Goal: Information Seeking & Learning: Understand process/instructions

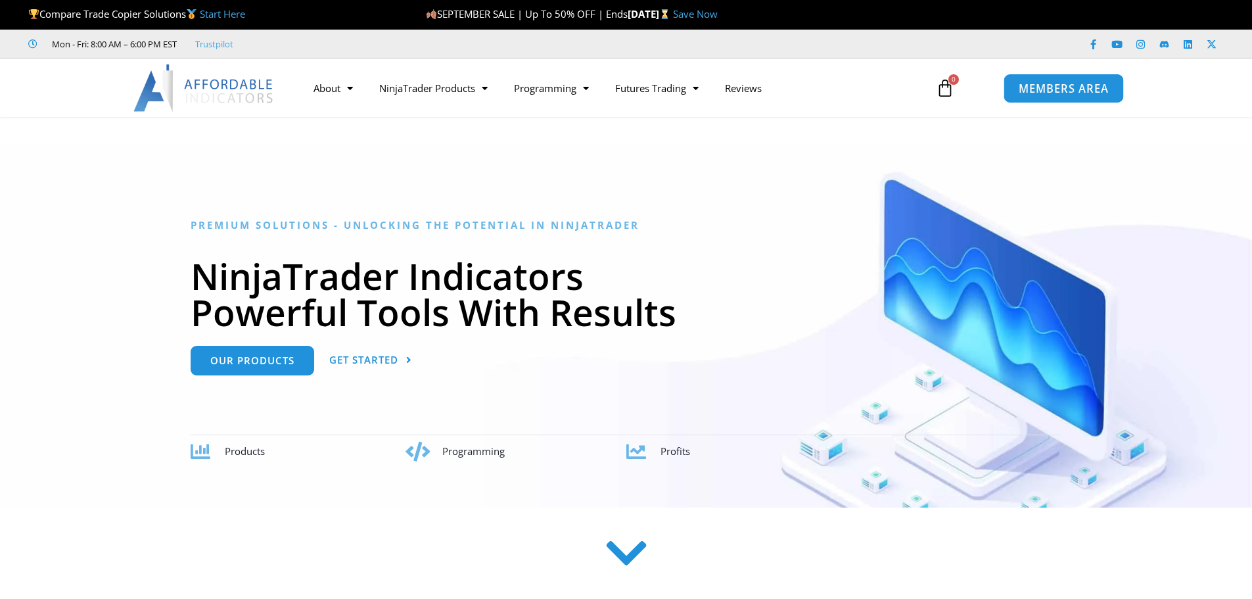
click at [1044, 91] on span "MEMBERS AREA" at bounding box center [1064, 88] width 90 height 11
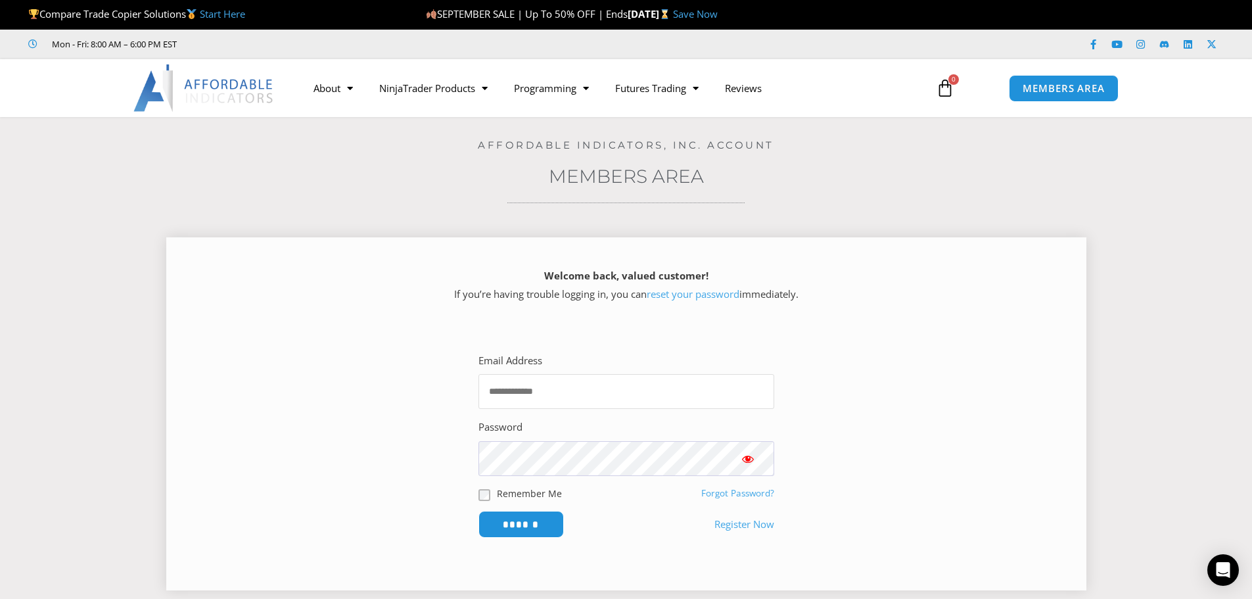
type input "**********"
click at [750, 461] on span "Show password" at bounding box center [747, 458] width 13 height 13
click at [528, 519] on input "******" at bounding box center [521, 524] width 90 height 28
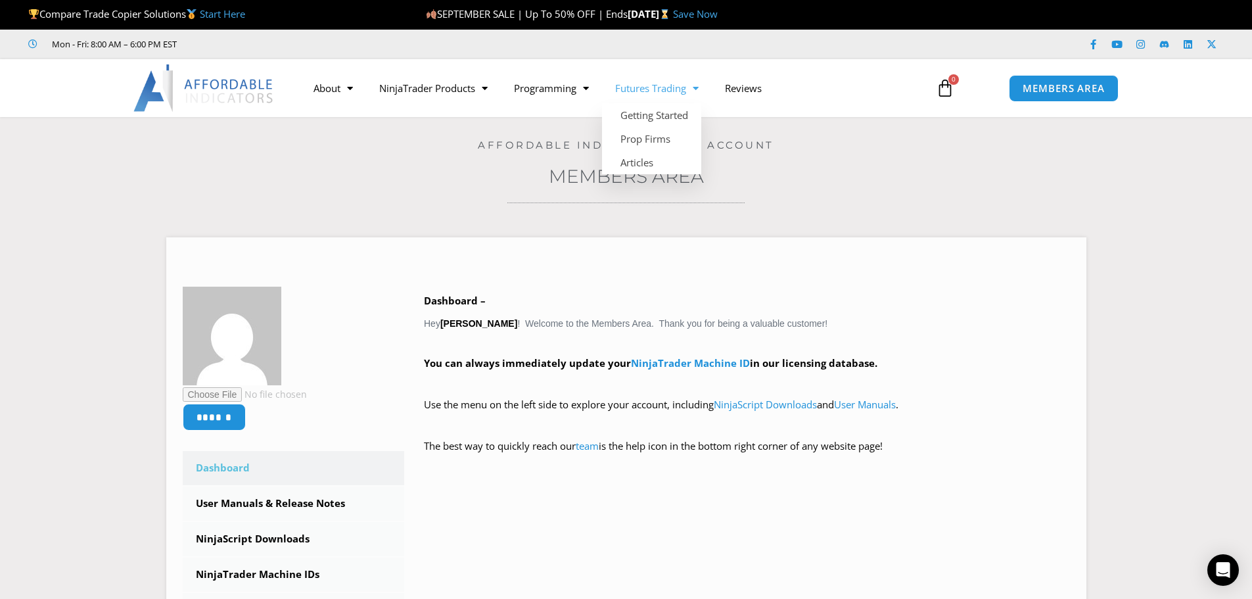
click at [699, 89] on span "Menu" at bounding box center [692, 88] width 12 height 23
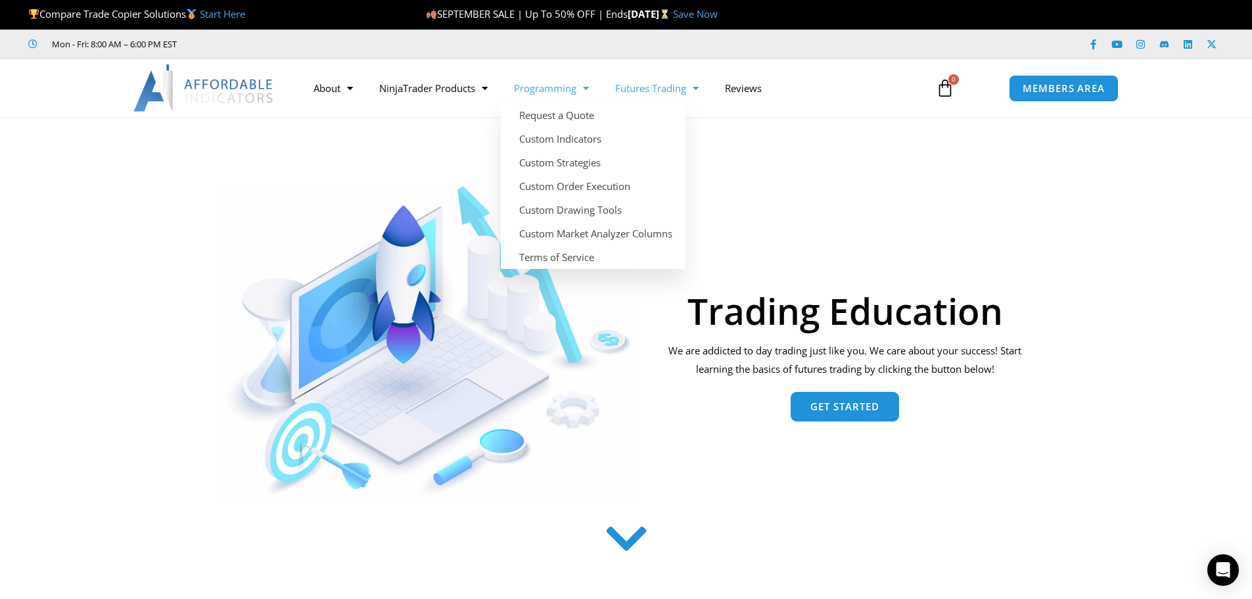
click at [589, 89] on span "Menu" at bounding box center [582, 88] width 12 height 23
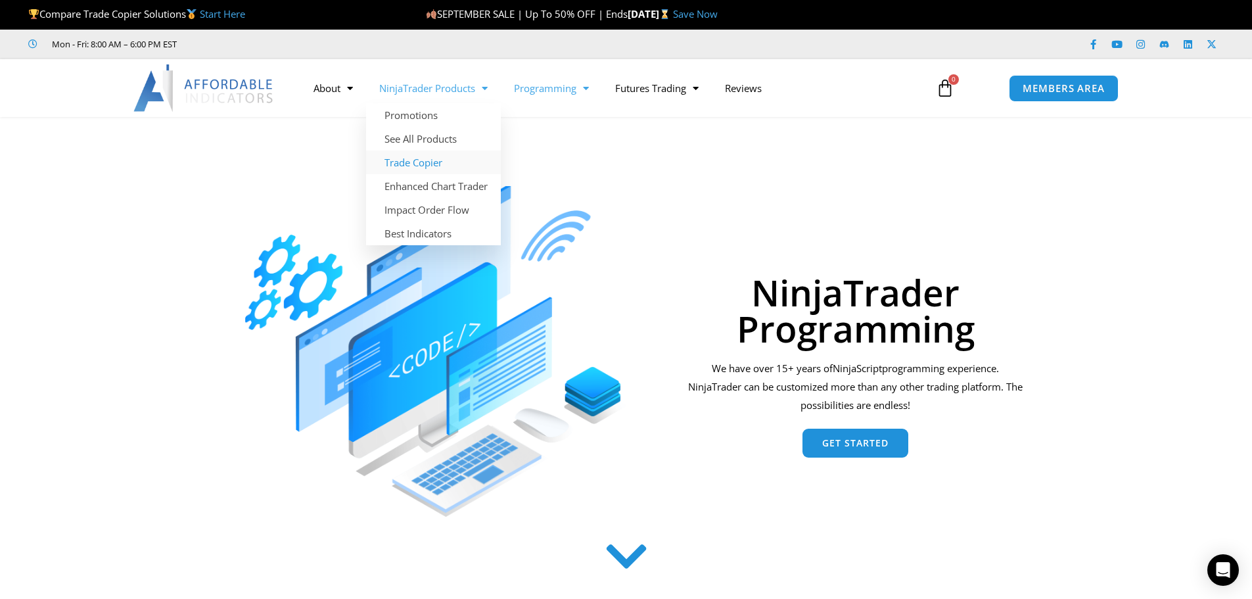
click at [430, 161] on link "Trade Copier" at bounding box center [433, 162] width 135 height 24
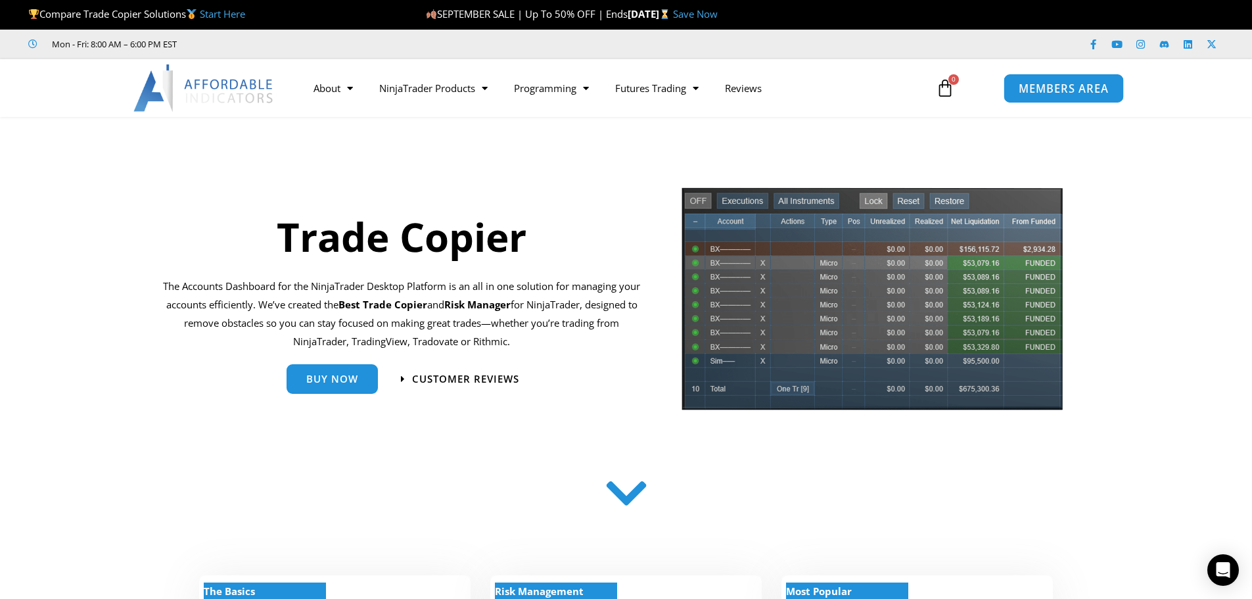
click at [1057, 89] on span "MEMBERS AREA" at bounding box center [1064, 88] width 90 height 11
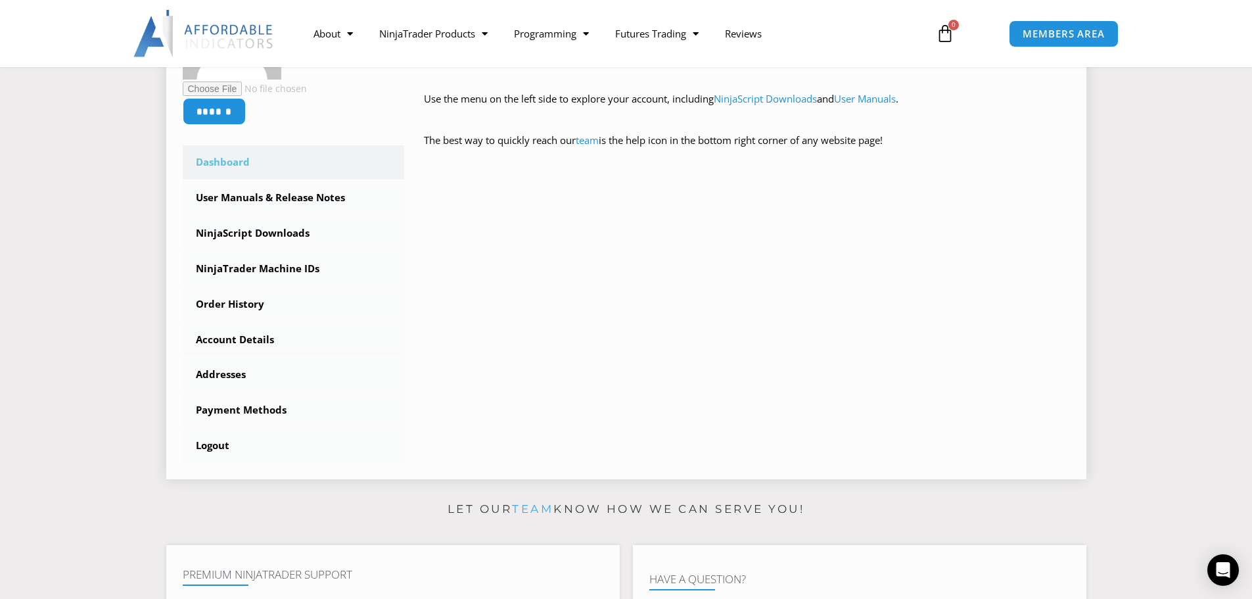
scroll to position [329, 0]
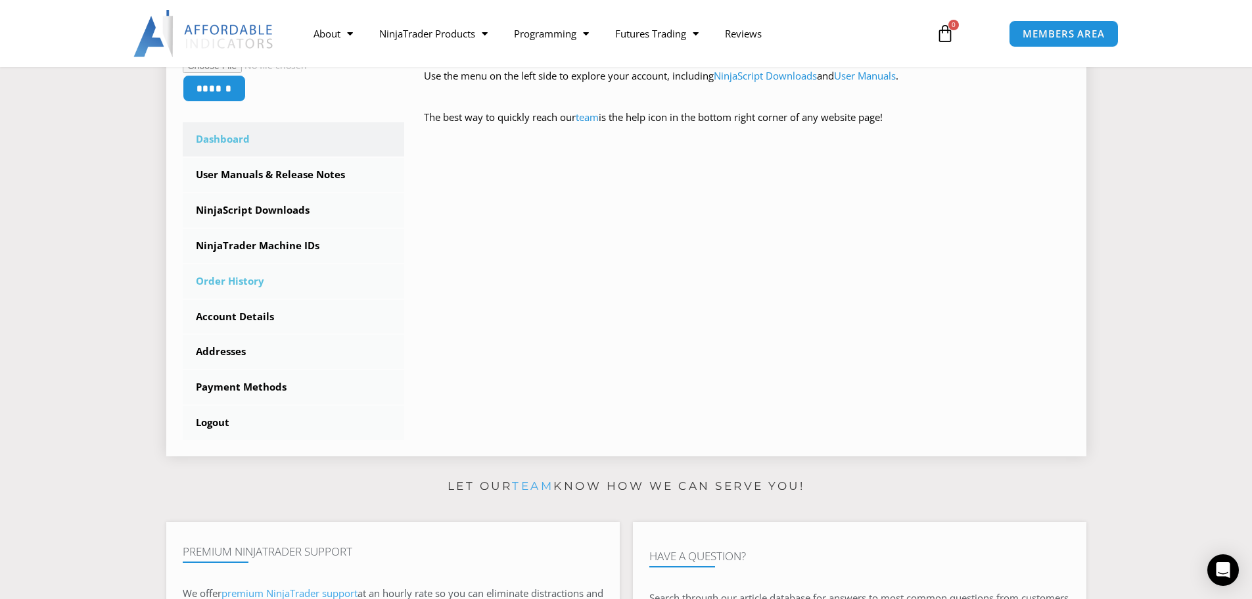
click at [219, 282] on link "Order History" at bounding box center [294, 281] width 222 height 34
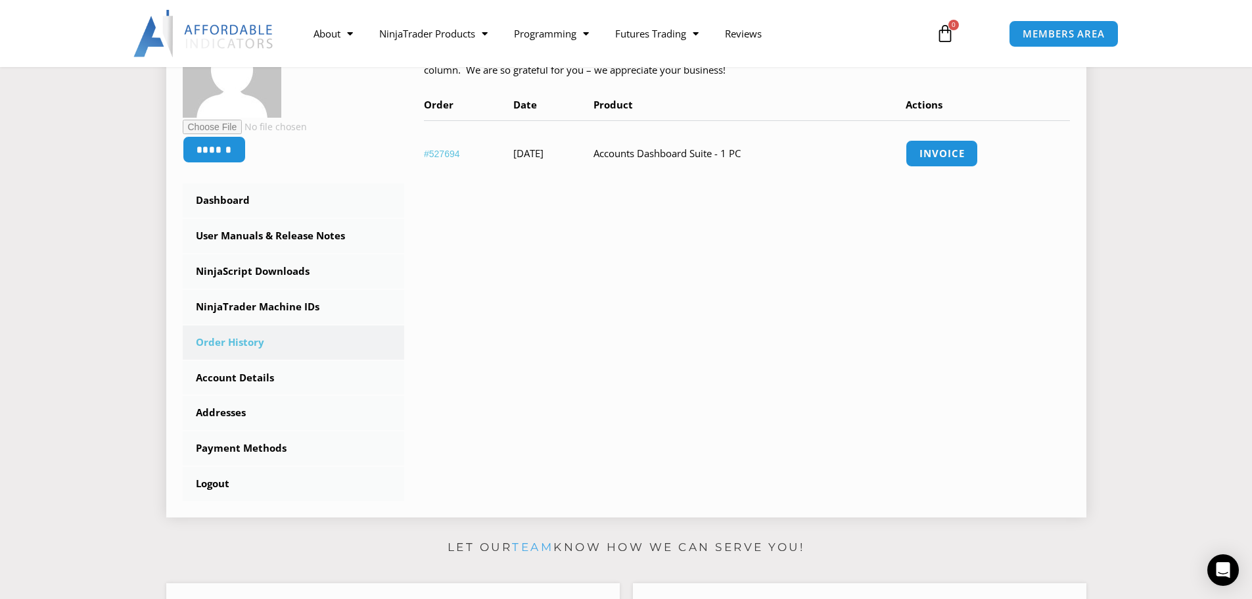
scroll to position [263, 0]
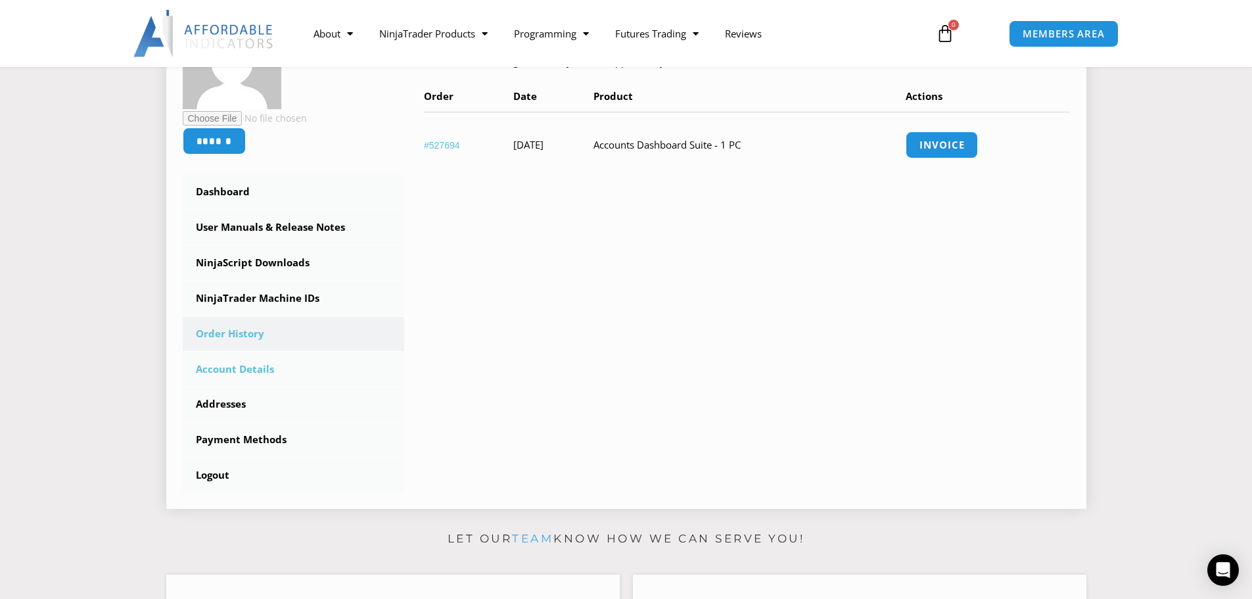
click at [258, 367] on link "Account Details" at bounding box center [294, 369] width 222 height 34
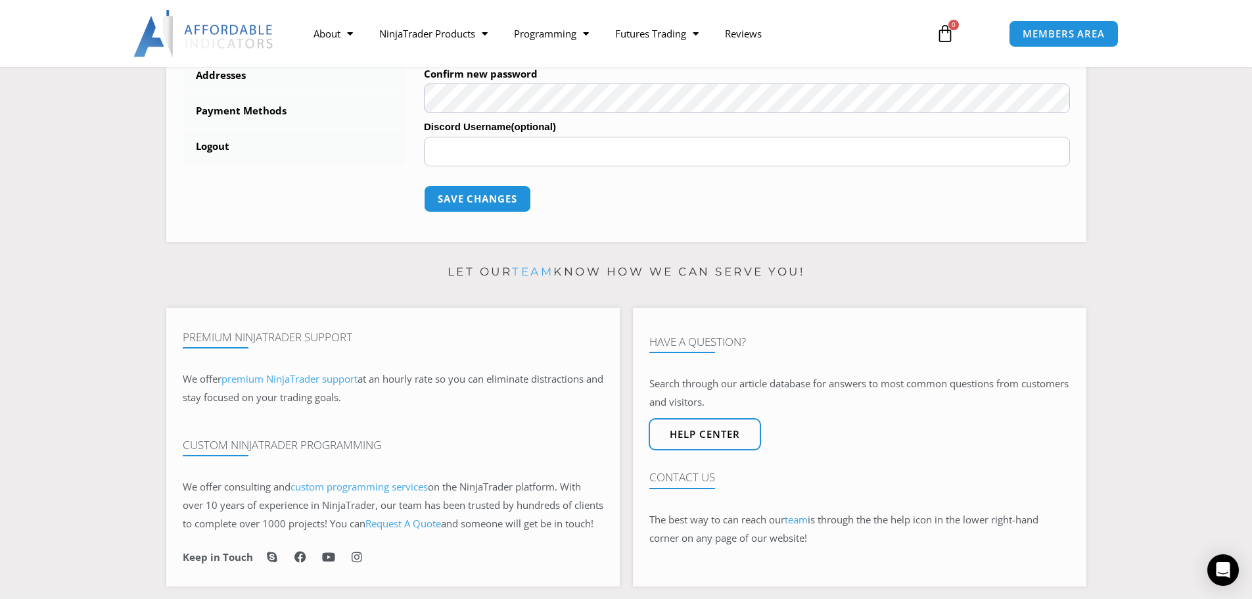
scroll to position [657, 0]
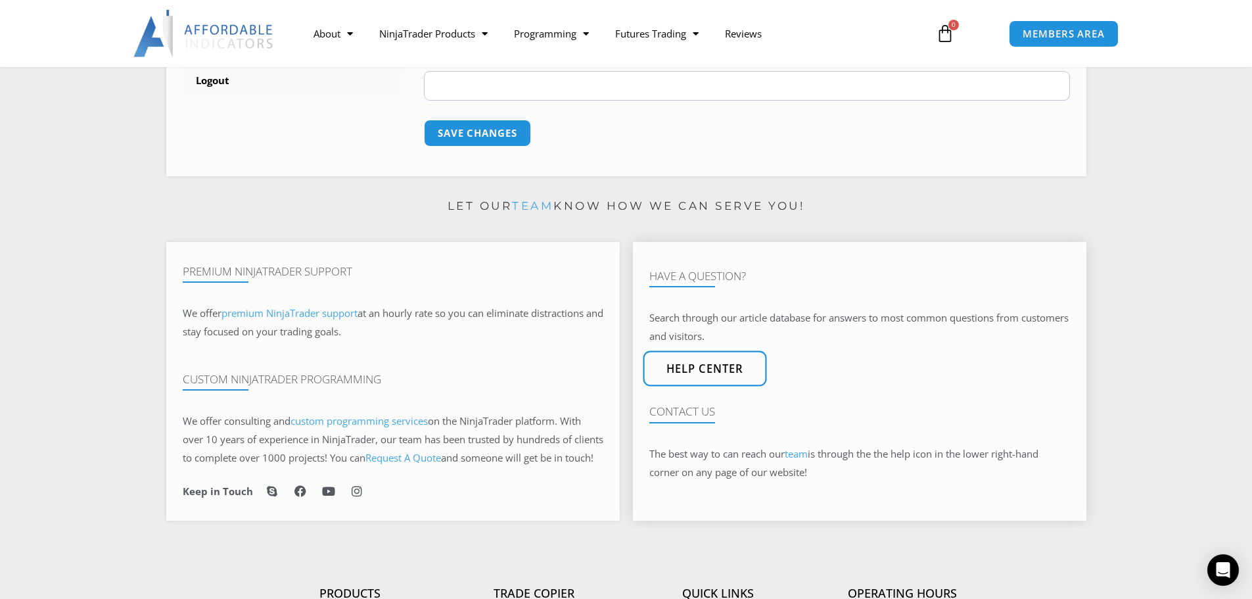
click at [689, 375] on span "Help center" at bounding box center [705, 368] width 78 height 11
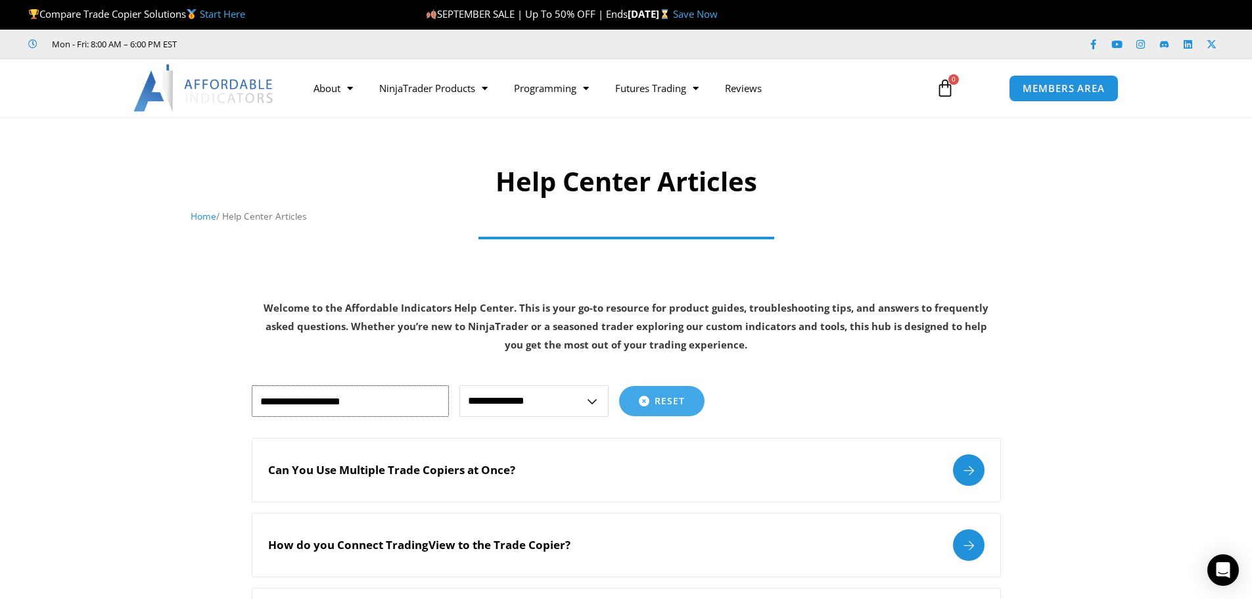
click at [361, 392] on input "text" at bounding box center [350, 401] width 197 height 32
type input "**********"
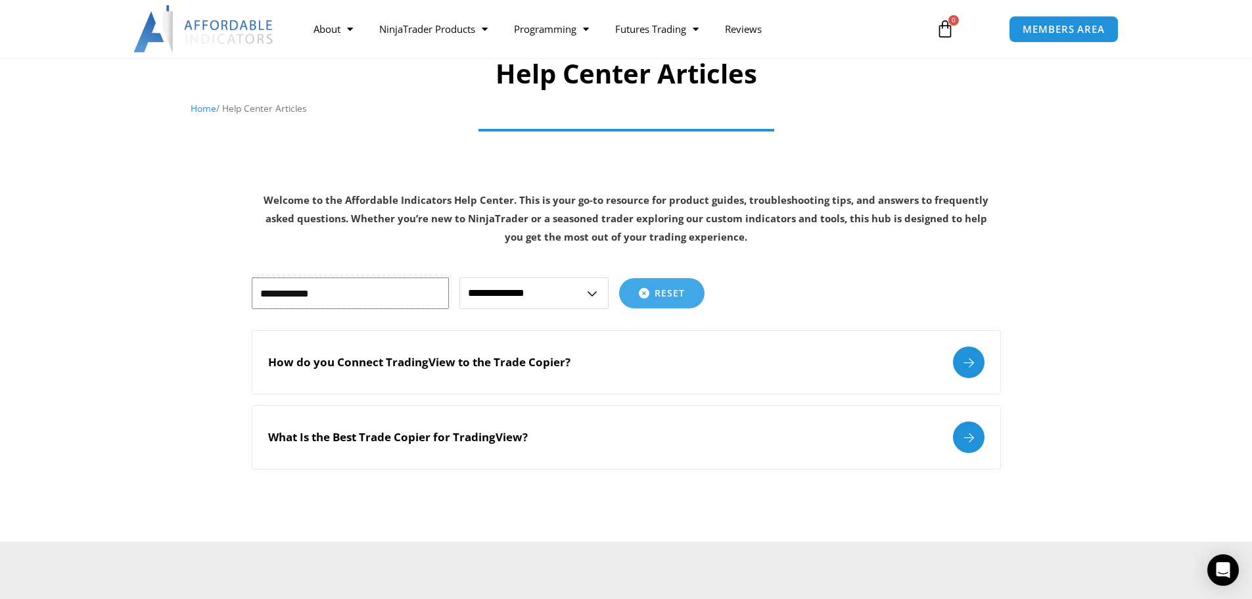
scroll to position [131, 0]
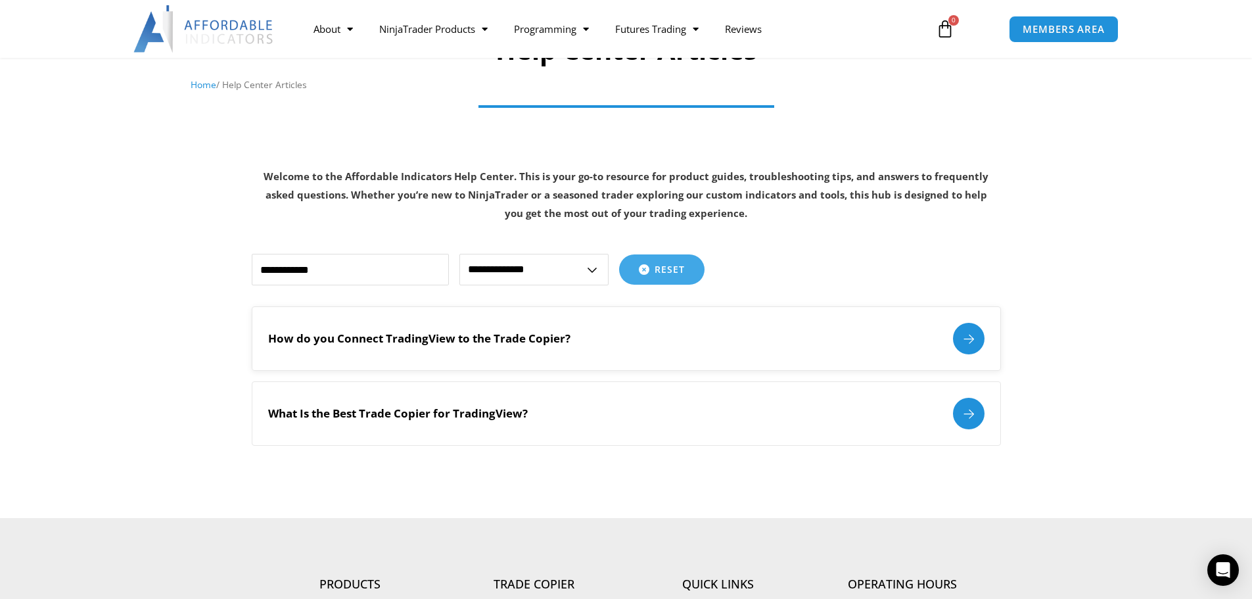
click at [969, 339] on div at bounding box center [969, 339] width 32 height 32
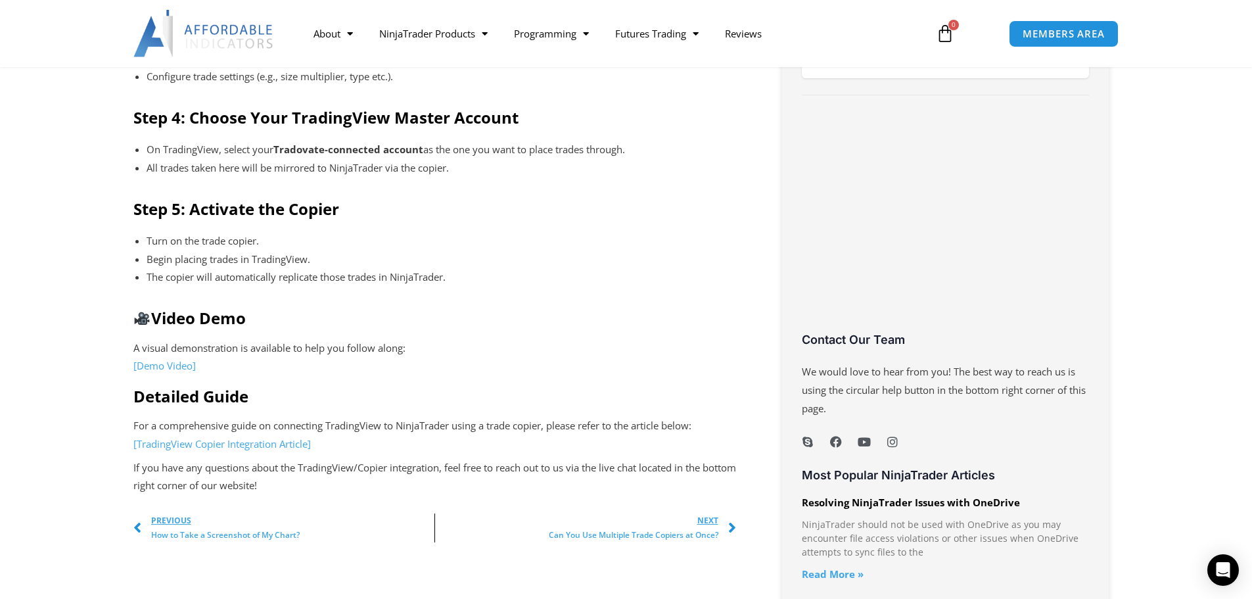
scroll to position [854, 0]
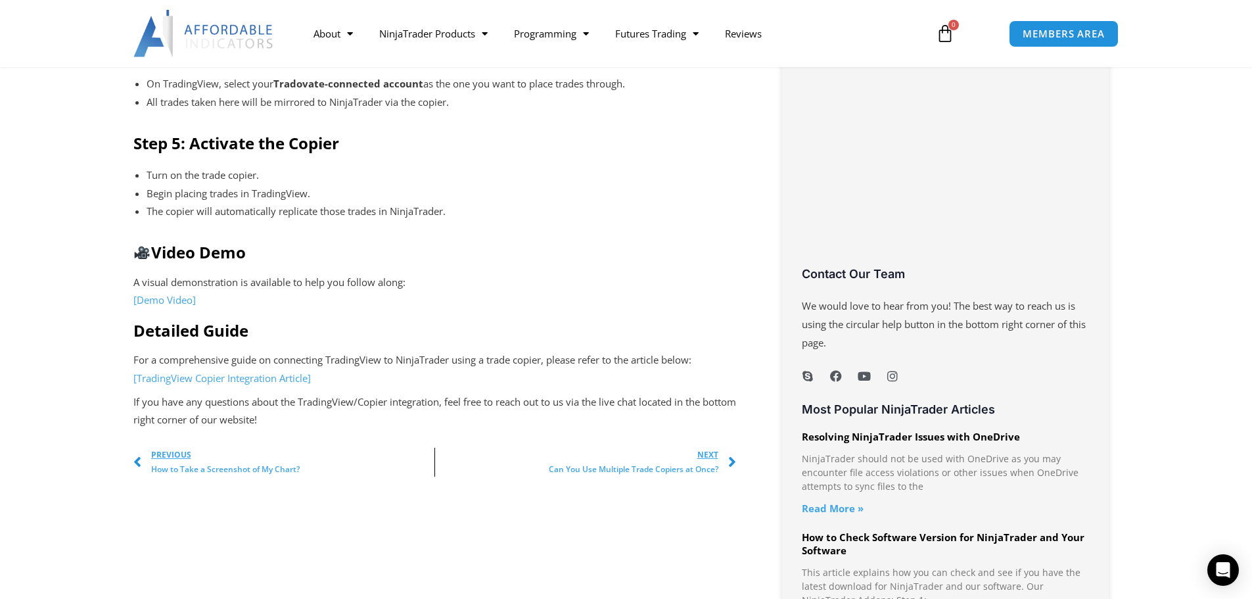
click at [177, 298] on link "[Demo Video]" at bounding box center [164, 299] width 62 height 13
click at [256, 380] on link "[TradingView Copier Integration Article]" at bounding box center [221, 377] width 177 height 13
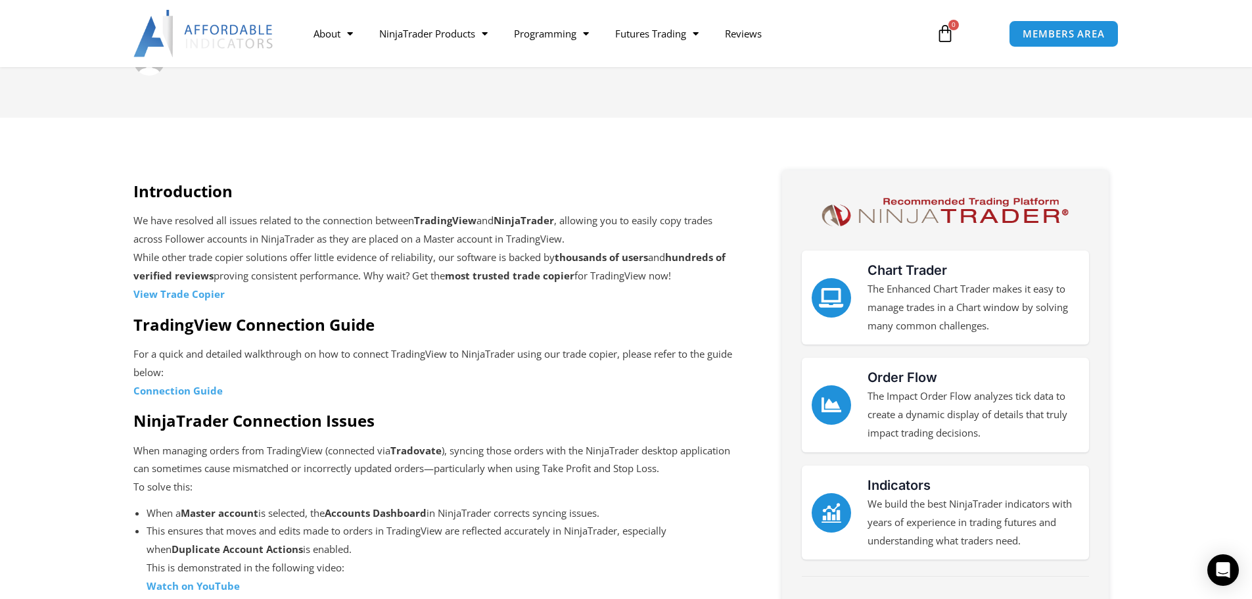
scroll to position [329, 0]
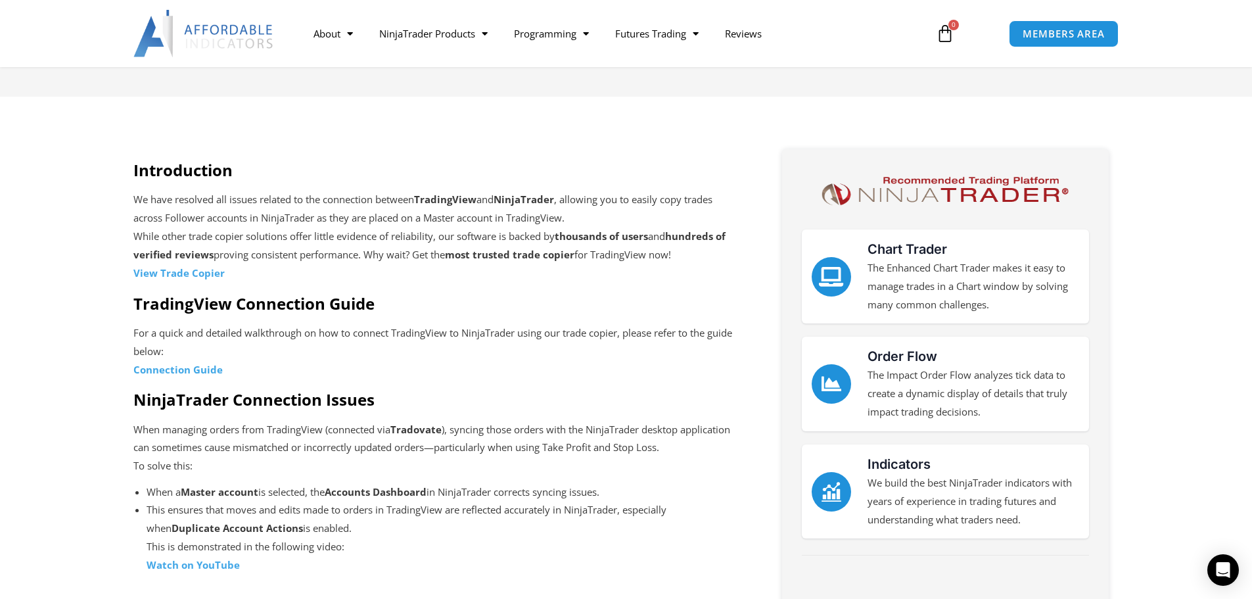
click at [198, 370] on strong "Connection Guide" at bounding box center [177, 369] width 89 height 13
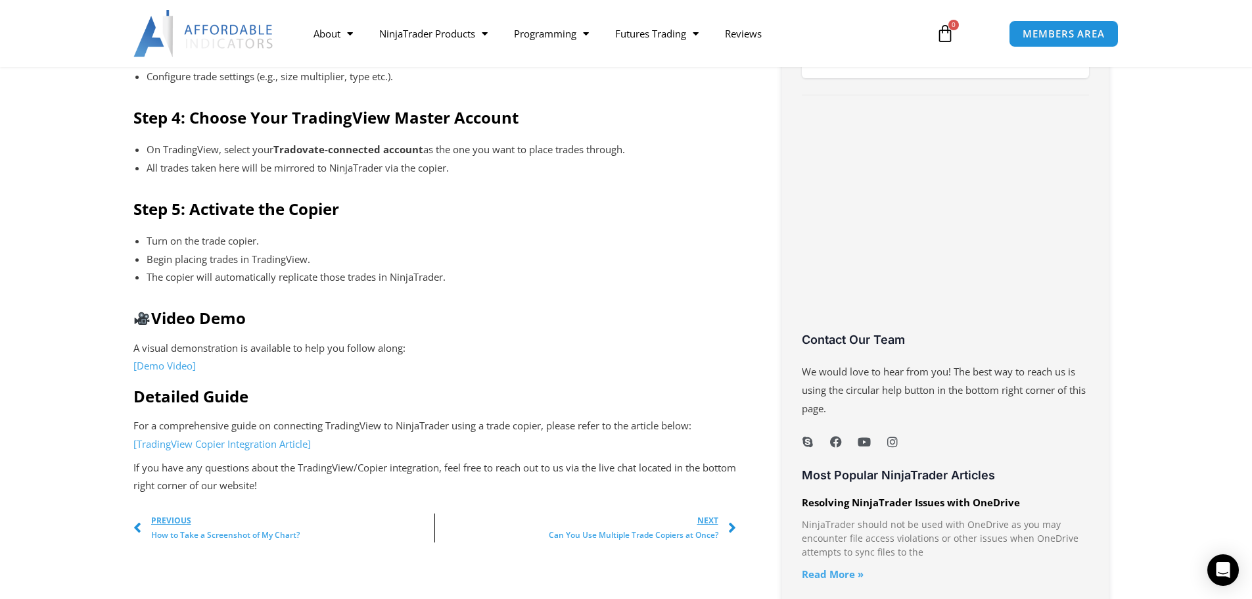
scroll to position [854, 0]
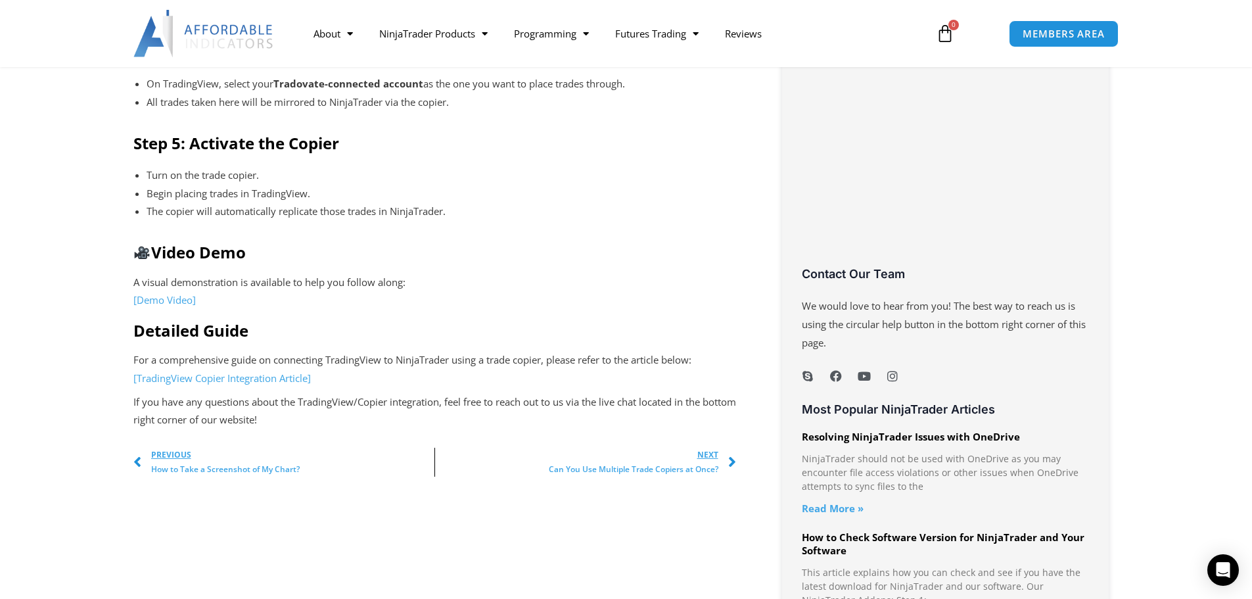
click at [265, 378] on link "[TradingView Copier Integration Article]" at bounding box center [221, 377] width 177 height 13
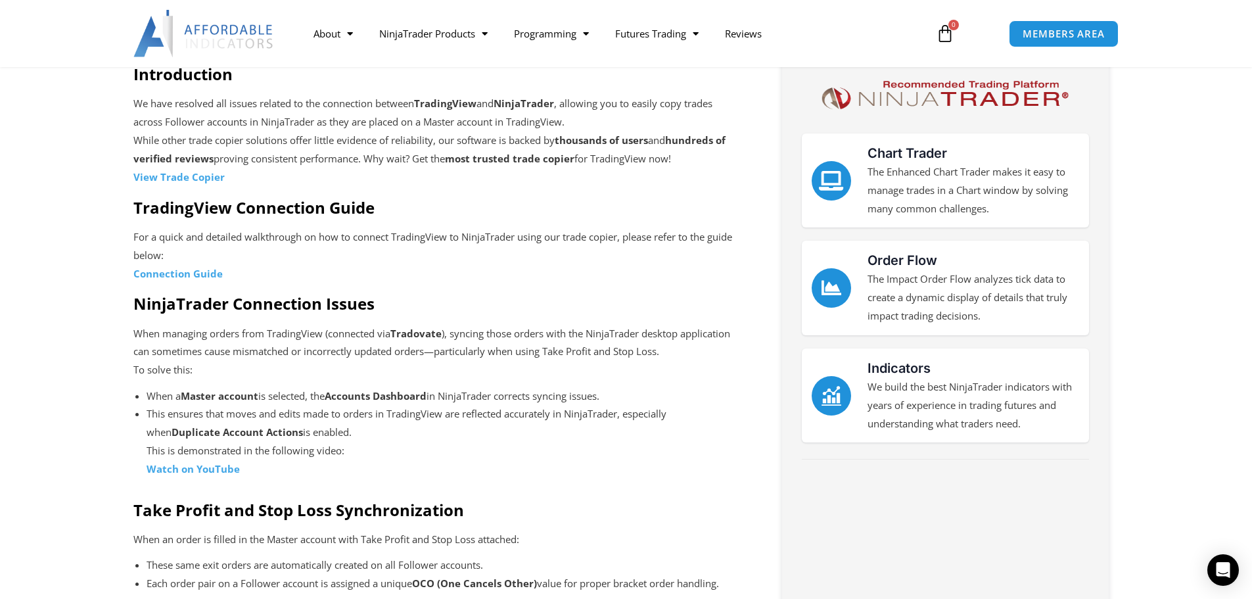
scroll to position [394, 0]
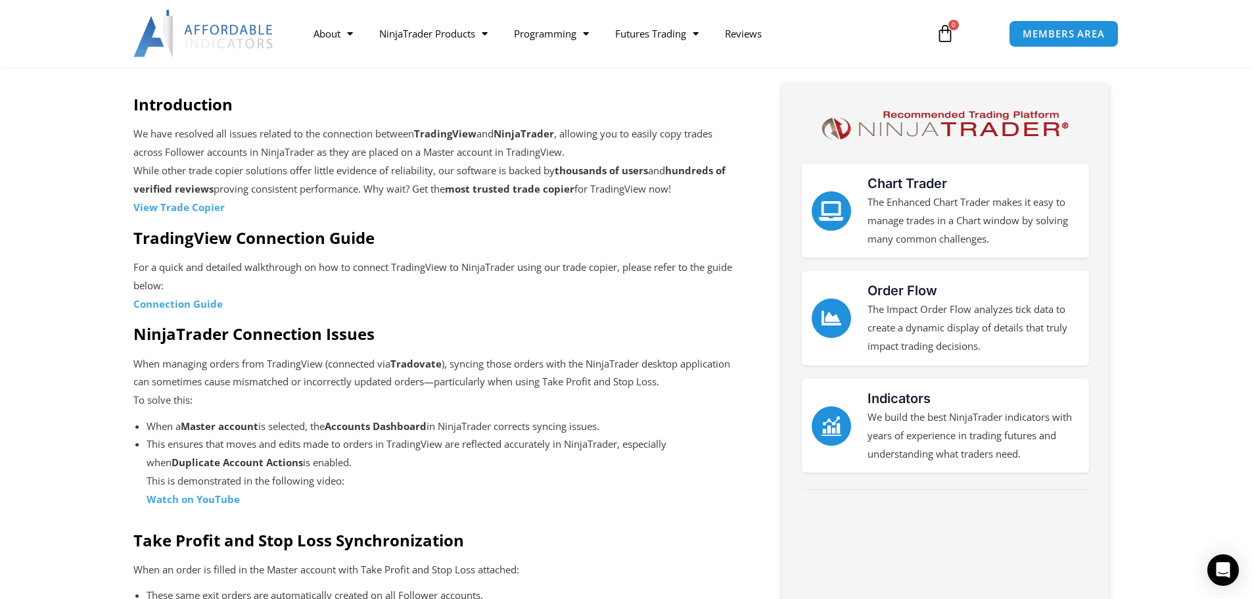
click at [206, 304] on strong "Connection Guide" at bounding box center [177, 303] width 89 height 13
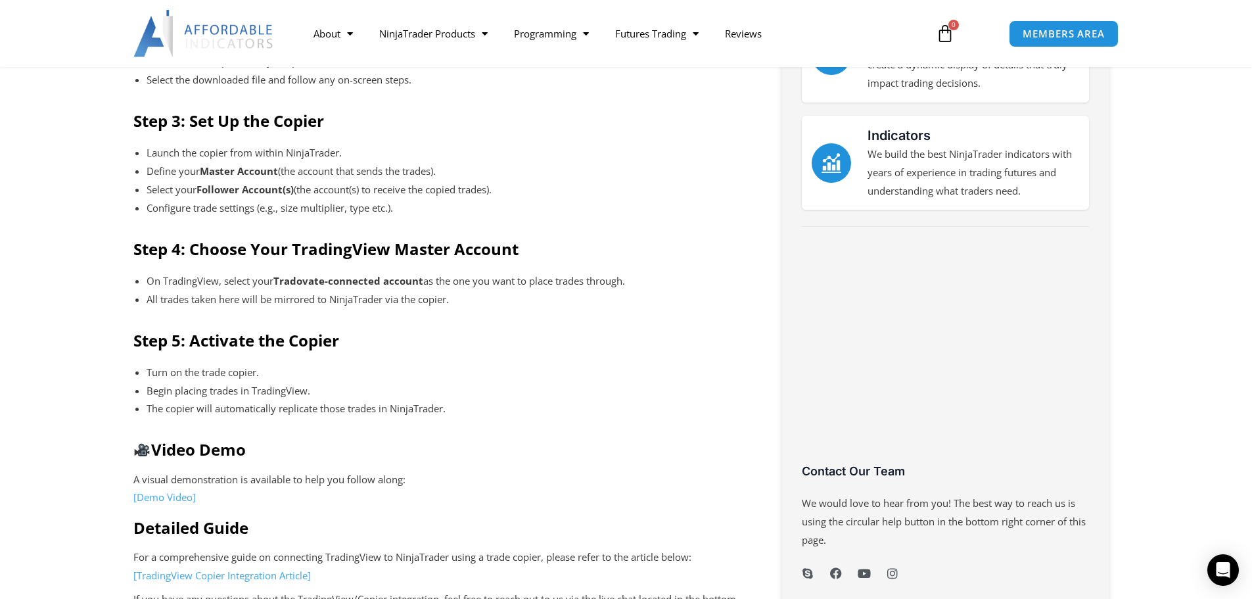
scroll to position [723, 0]
